Goal: Task Accomplishment & Management: Manage account settings

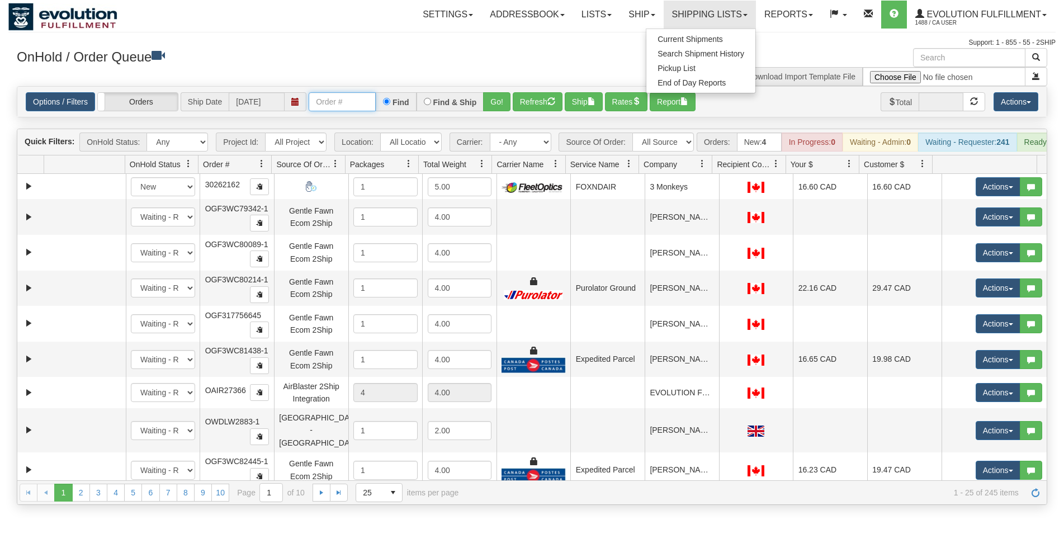
click at [311, 101] on input "text" at bounding box center [342, 101] width 67 height 19
type input "1131"
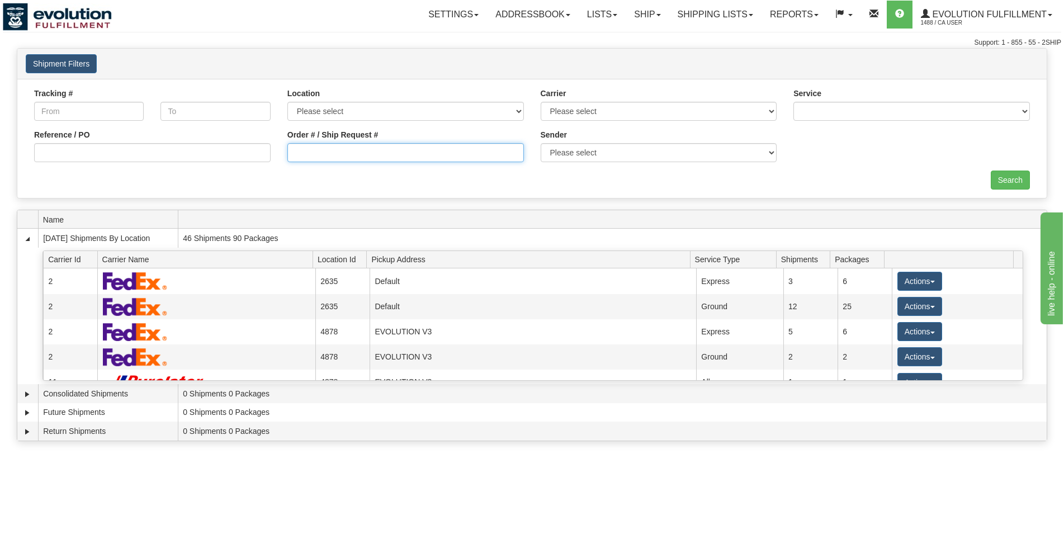
click at [303, 150] on input "Order # / Ship Request #" at bounding box center [405, 152] width 236 height 19
click at [723, 10] on link "Shipping lists" at bounding box center [715, 15] width 92 height 28
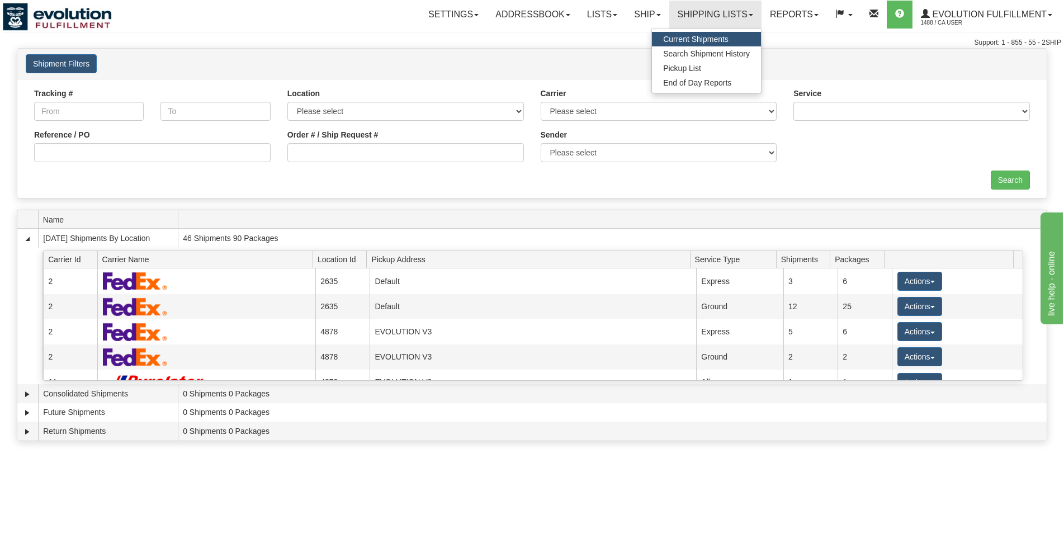
click at [715, 40] on span "Current Shipments" at bounding box center [695, 39] width 65 height 9
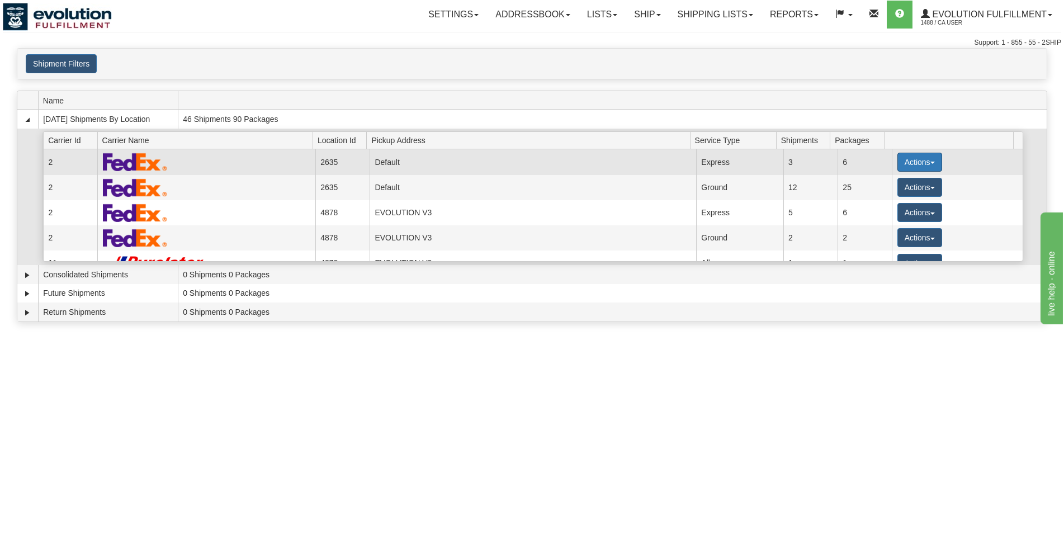
click at [918, 168] on button "Actions" at bounding box center [919, 162] width 45 height 19
click at [890, 186] on span "Details" at bounding box center [878, 183] width 30 height 8
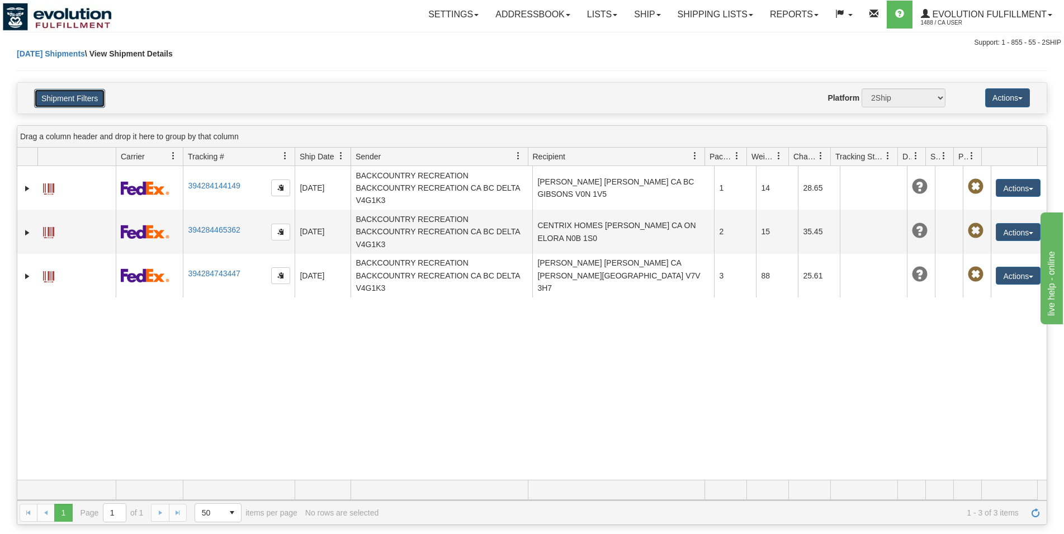
click at [88, 100] on button "Shipment Filters" at bounding box center [69, 98] width 71 height 19
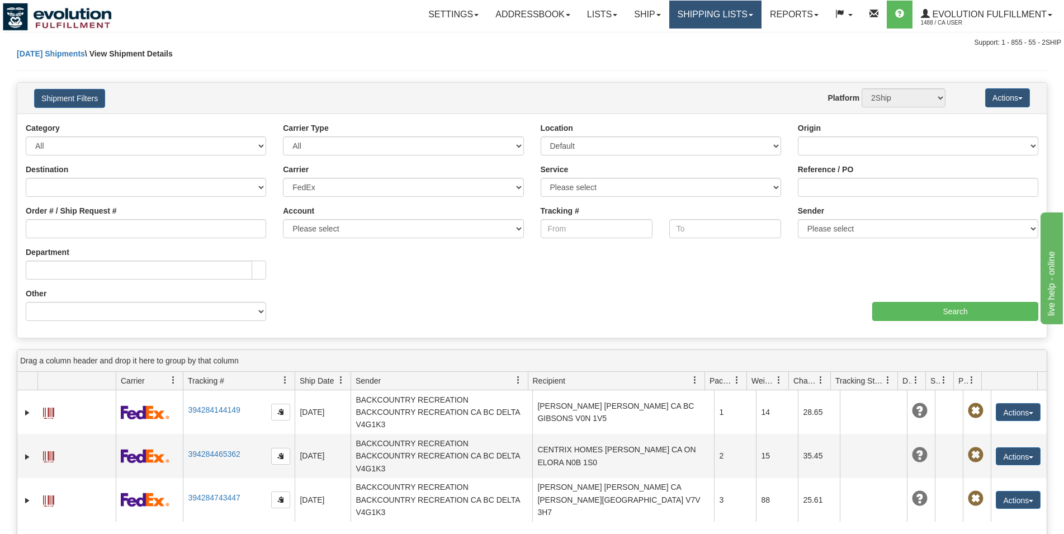
click at [700, 8] on link "Shipping lists" at bounding box center [715, 15] width 92 height 28
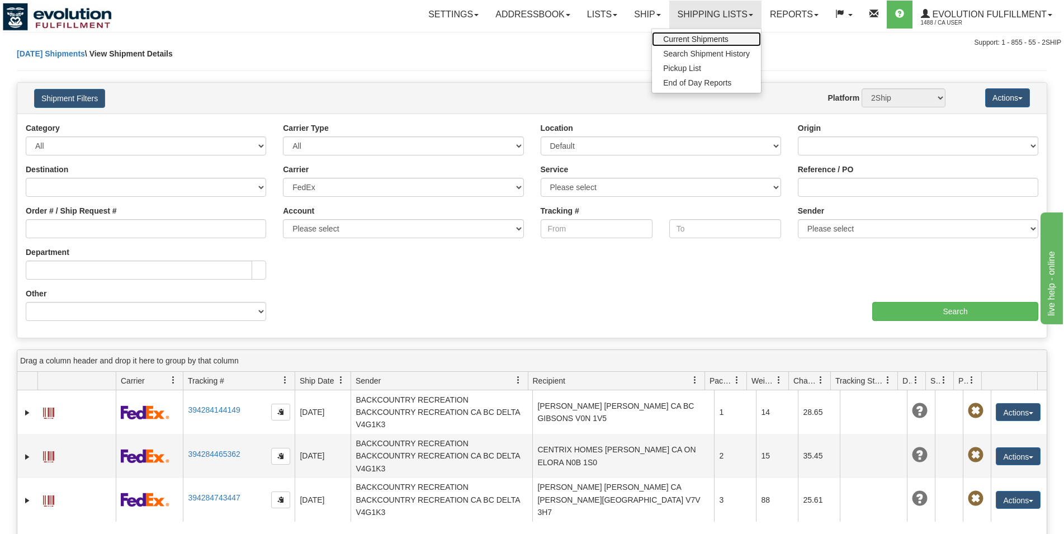
click at [698, 41] on span "Current Shipments" at bounding box center [695, 39] width 65 height 9
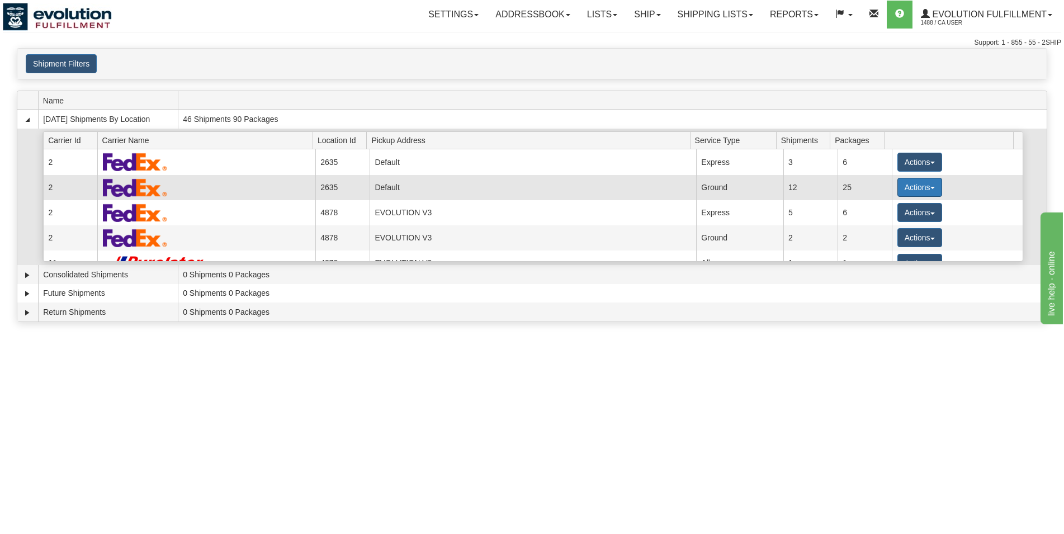
click at [897, 187] on button "Actions" at bounding box center [919, 187] width 45 height 19
click at [895, 206] on link "Details" at bounding box center [896, 208] width 89 height 15
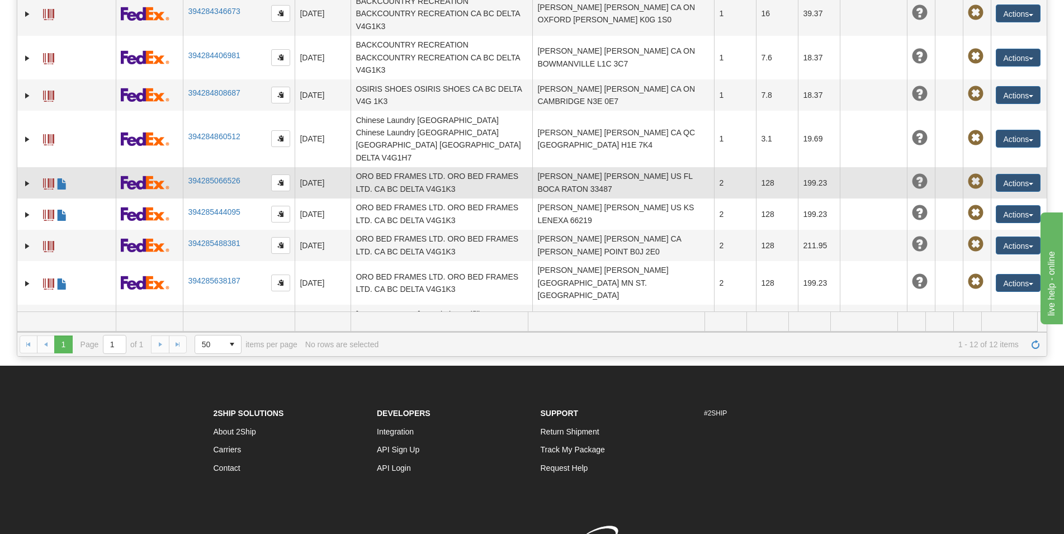
scroll to position [171, 0]
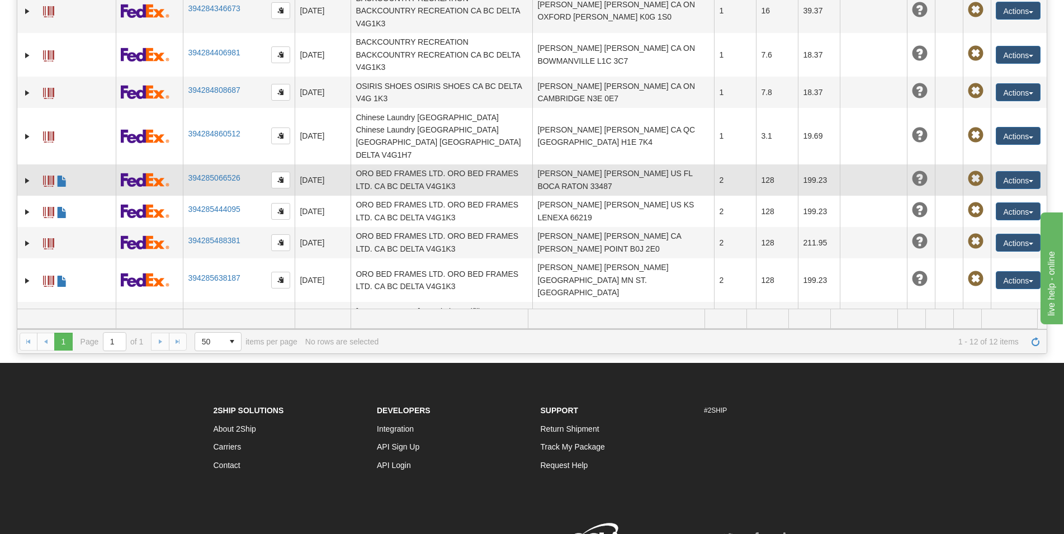
click at [22, 164] on td at bounding box center [27, 179] width 20 height 31
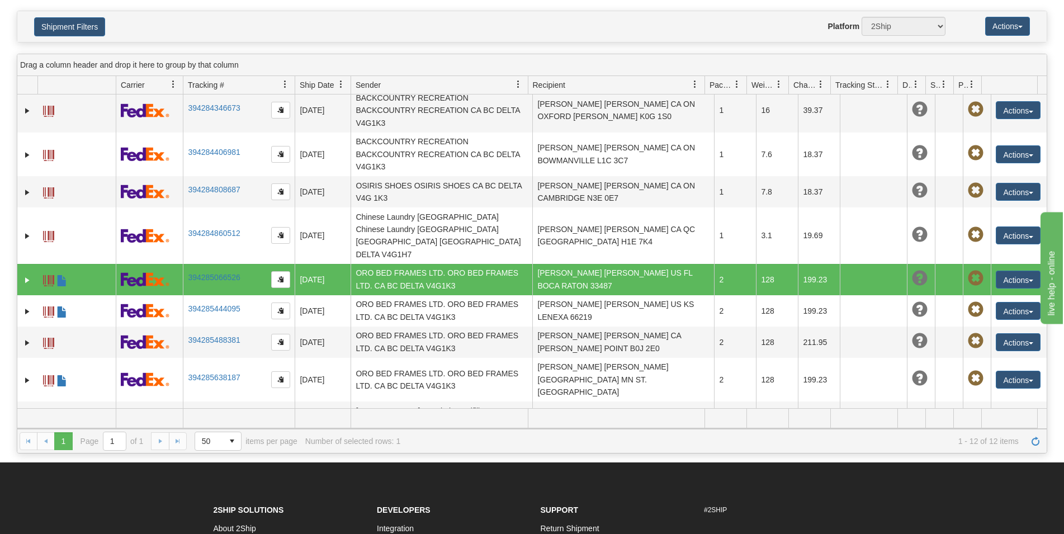
scroll to position [57, 0]
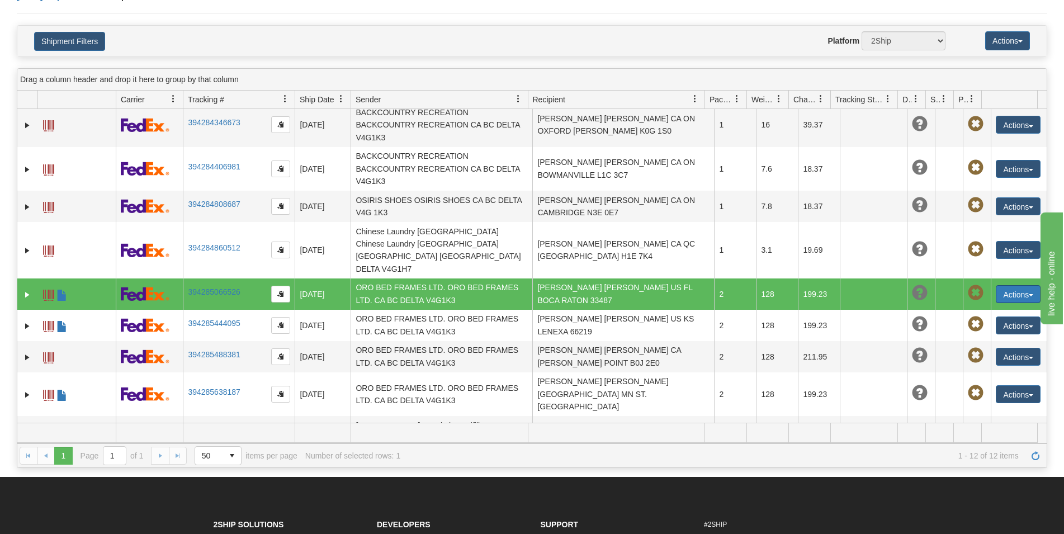
click at [1002, 285] on button "Actions" at bounding box center [1018, 294] width 45 height 18
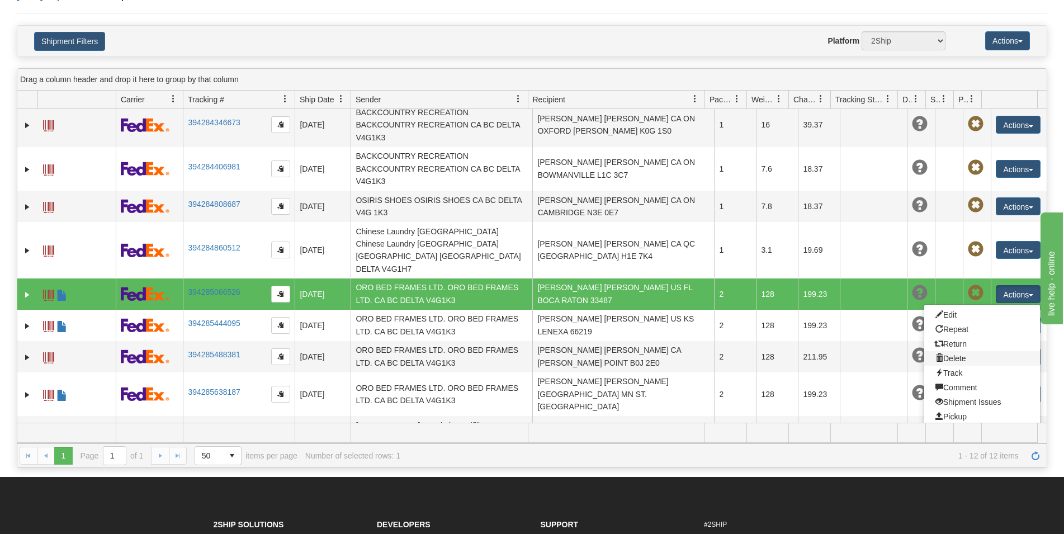
click at [959, 351] on link "Delete" at bounding box center [982, 358] width 116 height 15
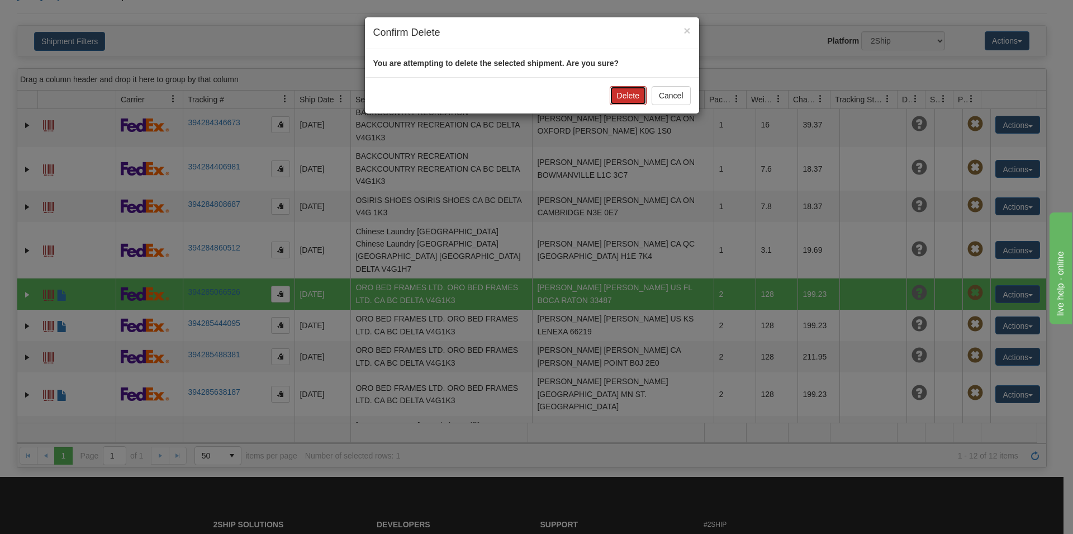
click at [632, 93] on button "Delete" at bounding box center [628, 95] width 37 height 19
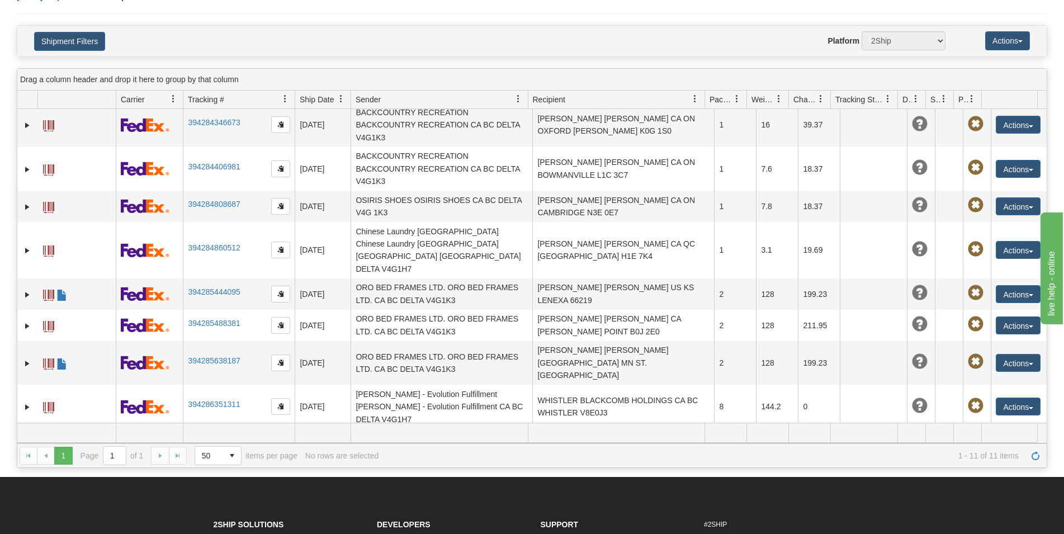
scroll to position [106, 0]
